Goal: Navigation & Orientation: Find specific page/section

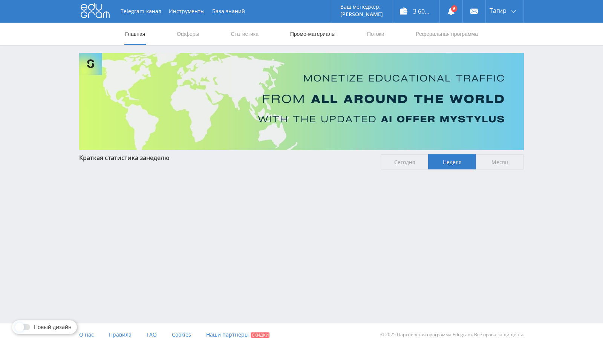
click at [295, 39] on link "Промо-материалы" at bounding box center [313, 34] width 47 height 23
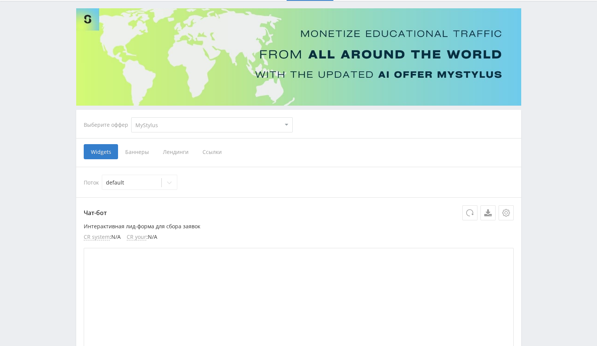
scroll to position [42, 0]
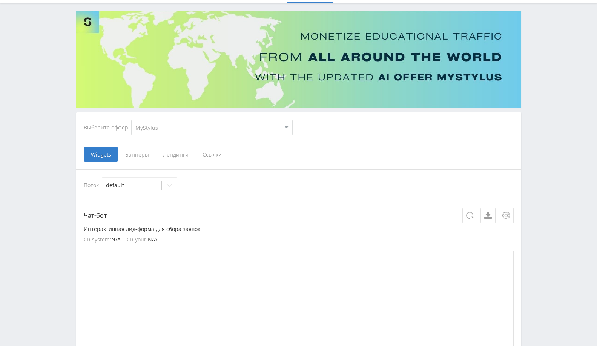
click at [158, 121] on select "MyStylus MyStylus - Revshare Кампус AI Studybay Автор24 Studybay [GEOGRAPHIC_DA…" at bounding box center [211, 127] width 161 height 15
click at [104, 128] on div "Выберите оффер" at bounding box center [108, 127] width 48 height 6
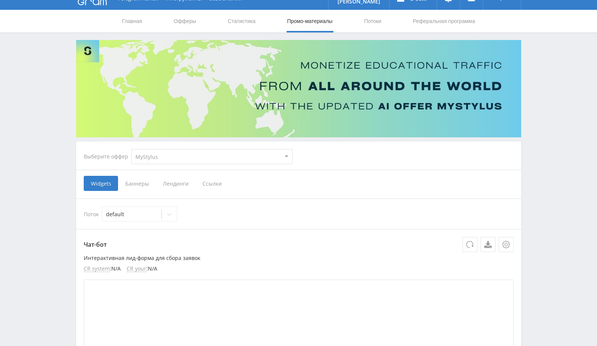
scroll to position [0, 0]
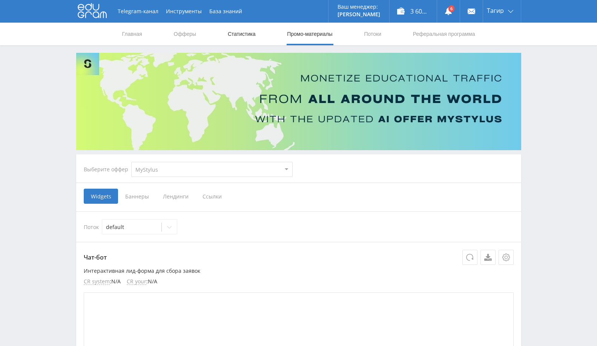
click at [246, 32] on link "Статистика" at bounding box center [241, 34] width 29 height 23
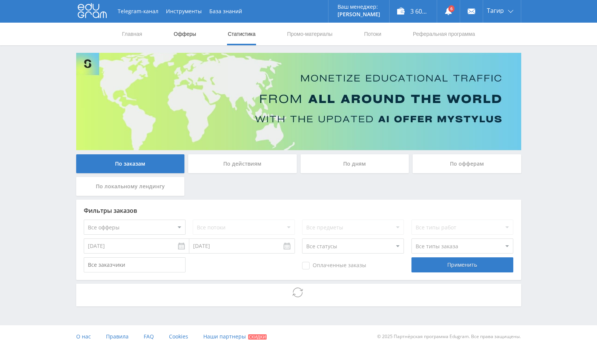
click at [178, 37] on link "Офферы" at bounding box center [185, 34] width 24 height 23
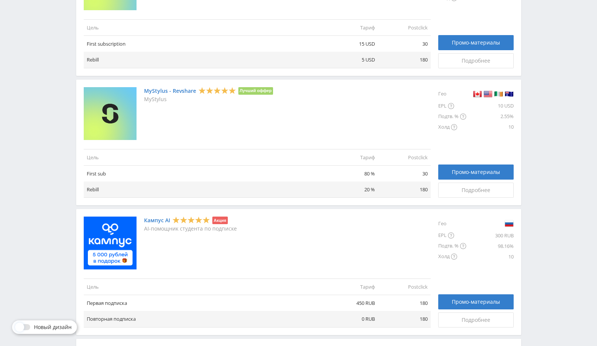
scroll to position [335, 0]
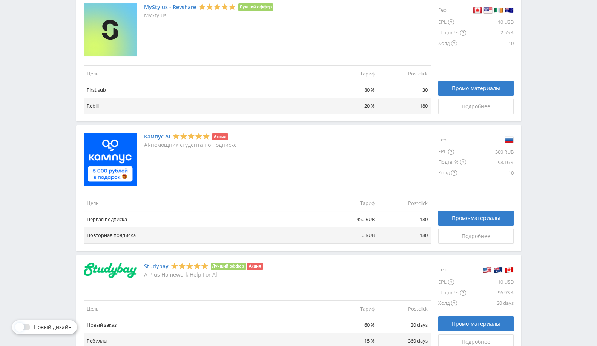
drag, startPoint x: 374, startPoint y: 197, endPoint x: 450, endPoint y: 246, distance: 90.0
drag, startPoint x: 450, startPoint y: 246, endPoint x: 250, endPoint y: 177, distance: 211.1
click at [250, 177] on div "Кампус AI Акция AI-помощник студента по подписке" at bounding box center [257, 159] width 347 height 53
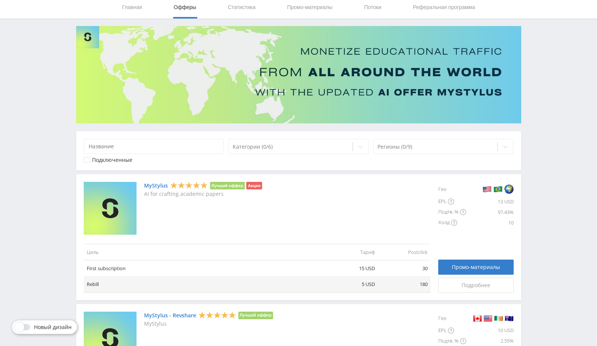
scroll to position [0, 0]
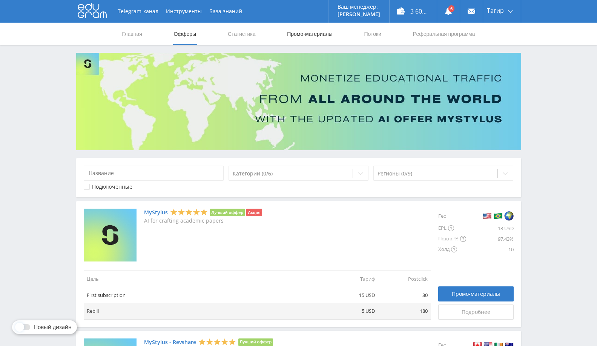
click at [321, 24] on link "Промо-материалы" at bounding box center [309, 34] width 47 height 23
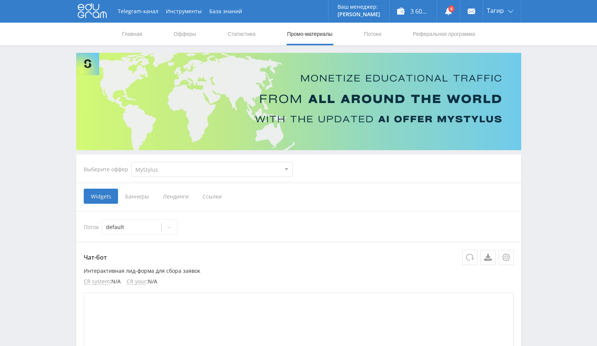
click at [382, 193] on div "Widgets [GEOGRAPHIC_DATA] [GEOGRAPHIC_DATA] Ссылки" at bounding box center [299, 196] width 430 height 15
click at [498, 56] on link "Выход" at bounding box center [502, 58] width 38 height 14
